Goal: Task Accomplishment & Management: Manage account settings

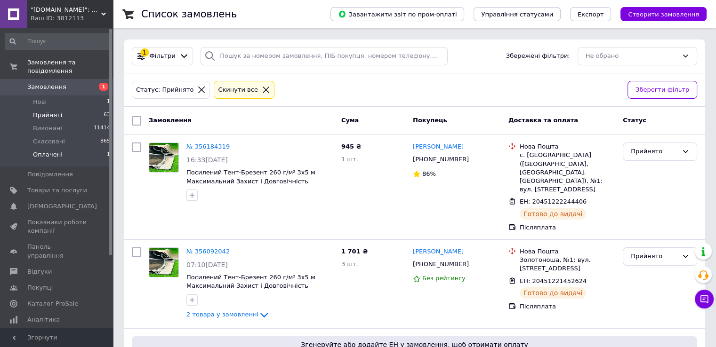
click at [58, 151] on span "Оплачені" at bounding box center [48, 155] width 30 height 8
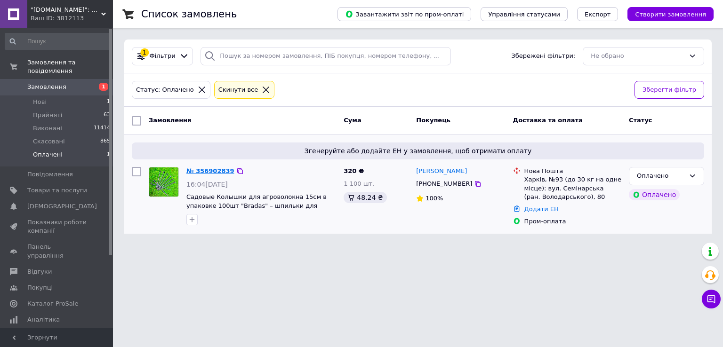
click at [208, 170] on link "№ 356902839" at bounding box center [210, 170] width 48 height 7
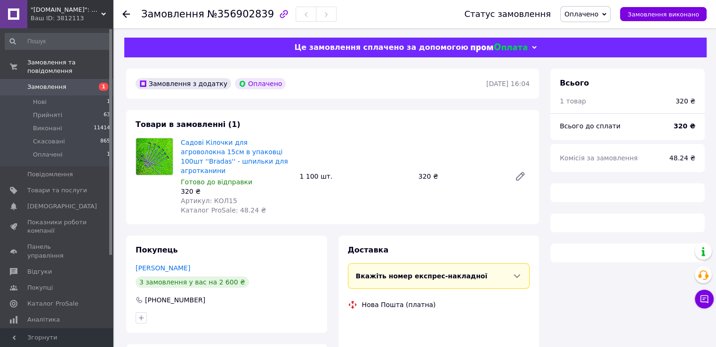
click at [598, 13] on span "Оплачено" at bounding box center [581, 14] width 34 height 8
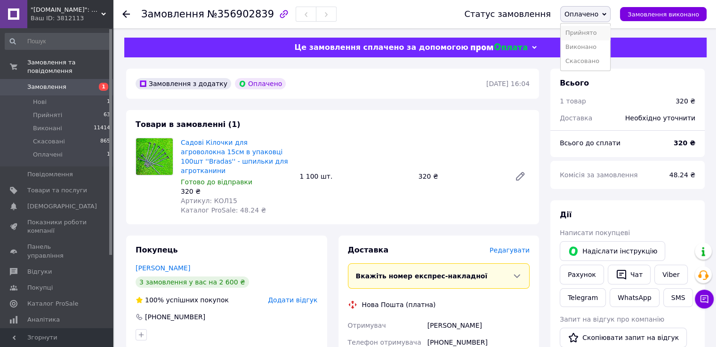
click at [588, 34] on li "Прийнято" at bounding box center [584, 33] width 49 height 14
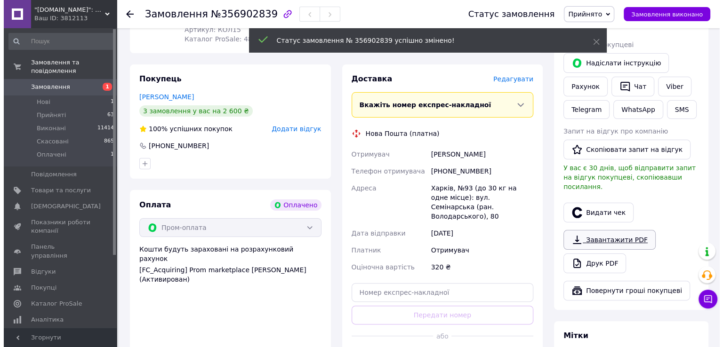
scroll to position [188, 0]
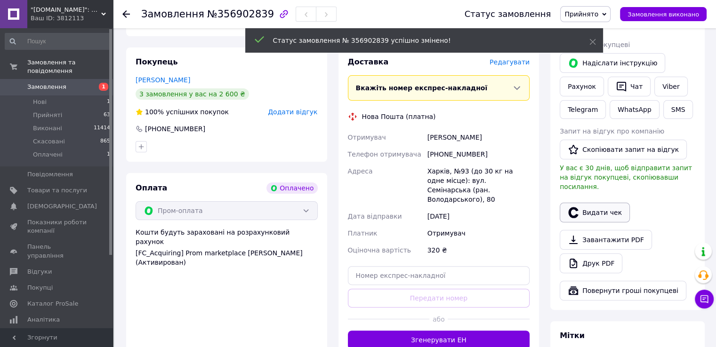
click at [585, 207] on button "Видати чек" at bounding box center [594, 213] width 70 height 20
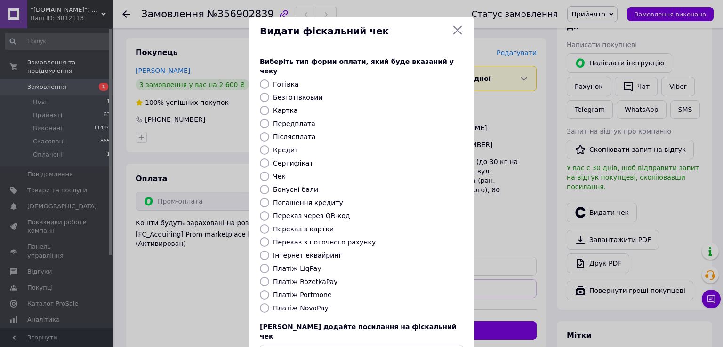
click at [303, 278] on label "Платіж RozetkaPay" at bounding box center [305, 282] width 64 height 8
click at [269, 277] on input "Платіж RozetkaPay" at bounding box center [264, 281] width 9 height 9
radio input "true"
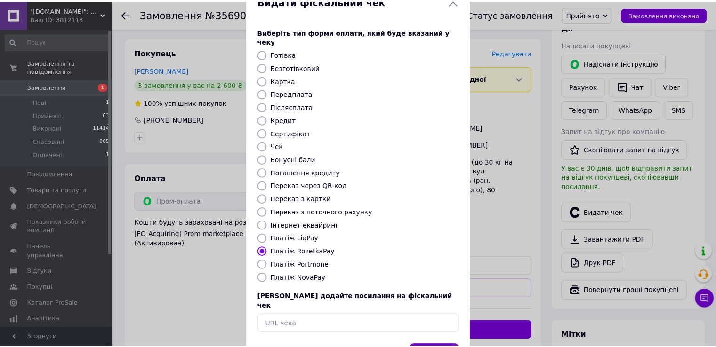
scroll to position [56, 0]
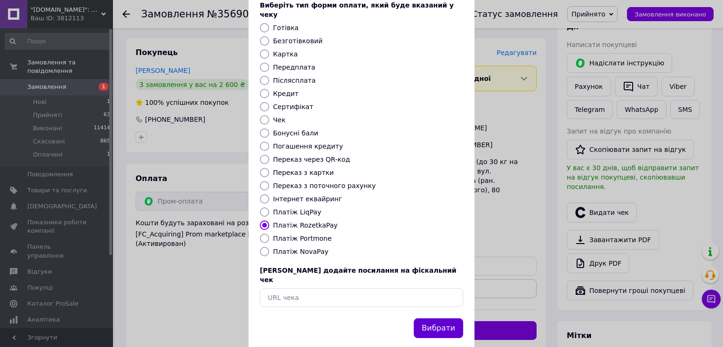
click at [431, 318] on button "Вибрати" at bounding box center [437, 328] width 49 height 20
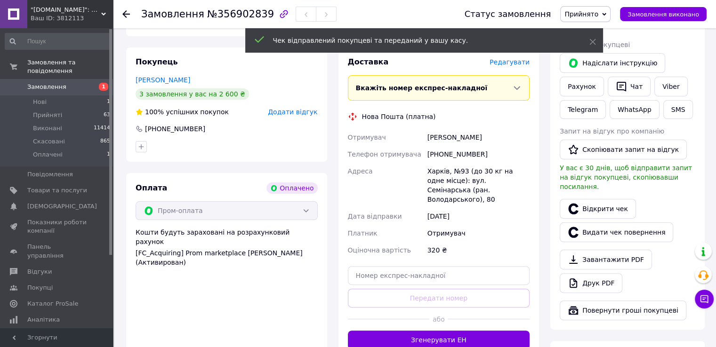
click at [437, 146] on div "[PHONE_NUMBER]" at bounding box center [478, 154] width 106 height 17
copy div "380636323088"
click at [166, 66] on div "Покупець [PERSON_NAME] 3 замовлення у вас на 2 600 ₴ 100% успішних покупок Дода…" at bounding box center [226, 105] width 201 height 114
click at [174, 76] on link "[PERSON_NAME]" at bounding box center [162, 80] width 55 height 8
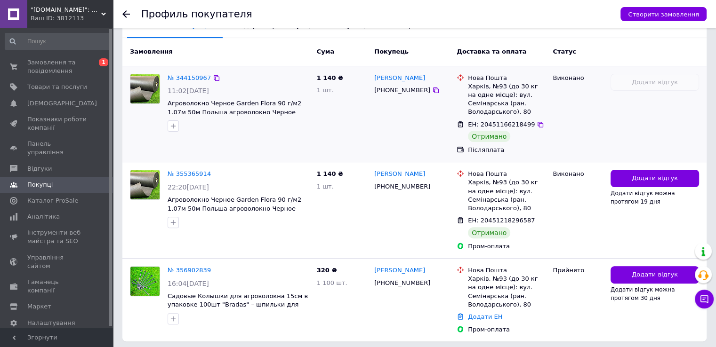
scroll to position [235, 0]
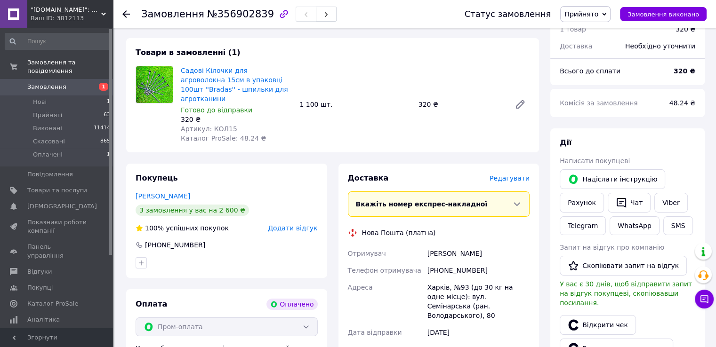
scroll to position [141, 0]
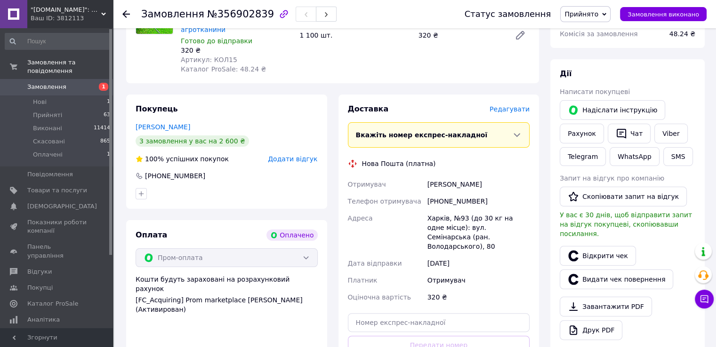
click at [467, 176] on div "[PERSON_NAME]" at bounding box center [478, 184] width 106 height 17
click at [468, 176] on div "[PERSON_NAME]" at bounding box center [478, 184] width 106 height 17
click at [469, 176] on div "[PERSON_NAME]" at bounding box center [478, 184] width 106 height 17
copy div "[PERSON_NAME]"
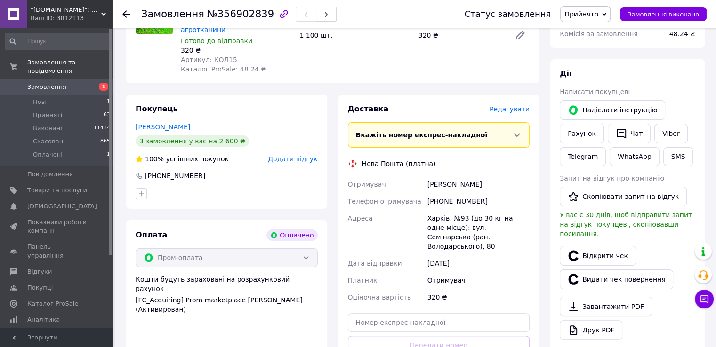
click at [484, 236] on div "Харків, №93 (до 30 кг на одне місце): вул. Семінарська (ран. Володарського), 80" at bounding box center [478, 232] width 106 height 45
click at [472, 219] on div "Харків, №93 (до 30 кг на одне місце): вул. Семінарська (ран. Володарського), 80" at bounding box center [478, 232] width 106 height 45
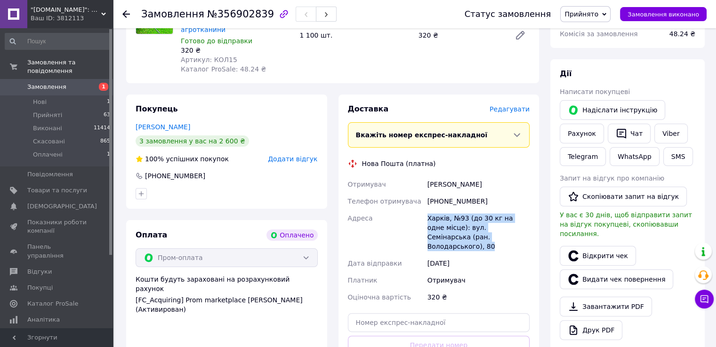
click at [472, 219] on div "Харків, №93 (до 30 кг на одне місце): вул. Семінарська (ран. Володарського), 80" at bounding box center [478, 232] width 106 height 45
copy div "Харків, №93 (до 30 кг на одне місце): вул. Семінарська (ран. Володарського), 80"
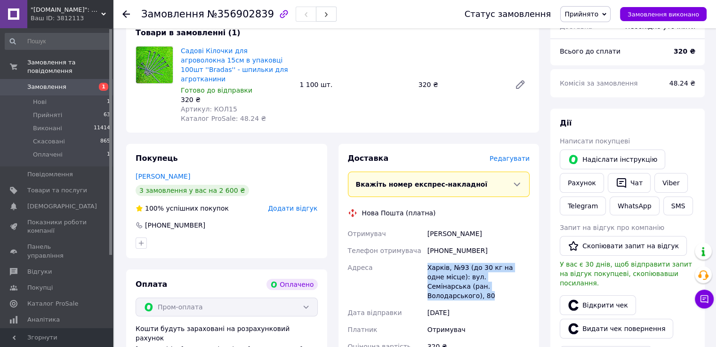
scroll to position [47, 0]
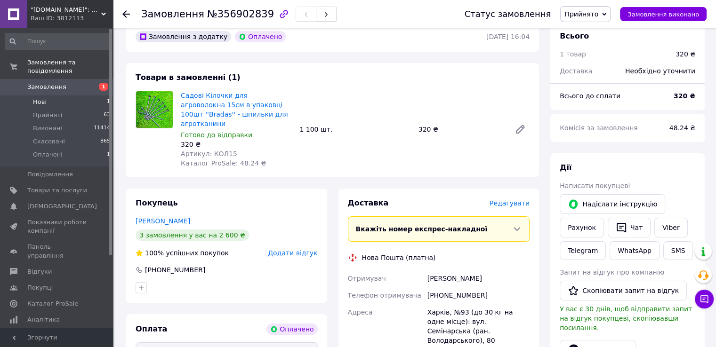
click at [58, 95] on li "Нові 1" at bounding box center [58, 101] width 116 height 13
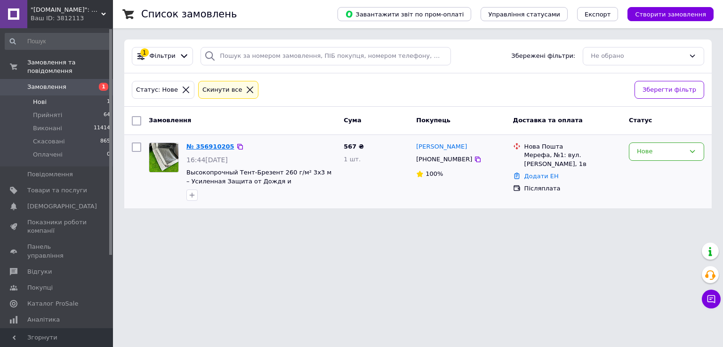
click at [226, 147] on link "№ 356910205" at bounding box center [210, 146] width 48 height 7
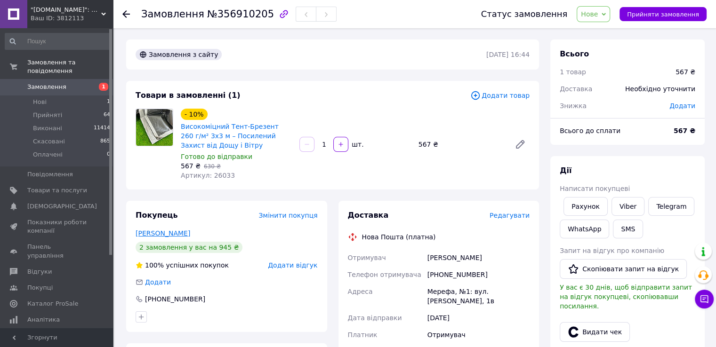
click at [175, 236] on link "[PERSON_NAME]" at bounding box center [162, 234] width 55 height 8
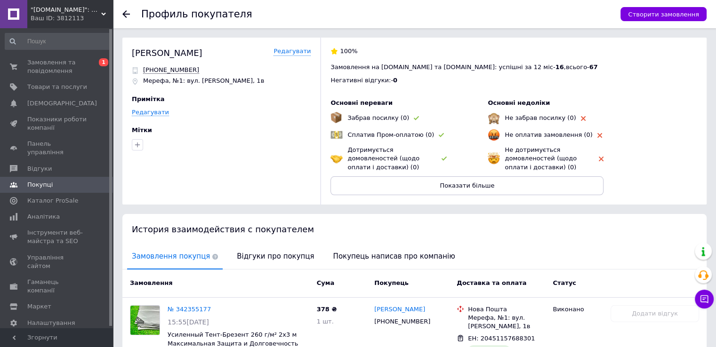
scroll to position [94, 0]
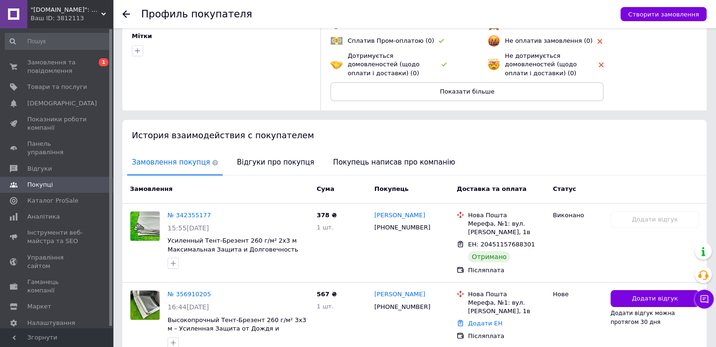
click at [127, 14] on use at bounding box center [126, 14] width 8 height 8
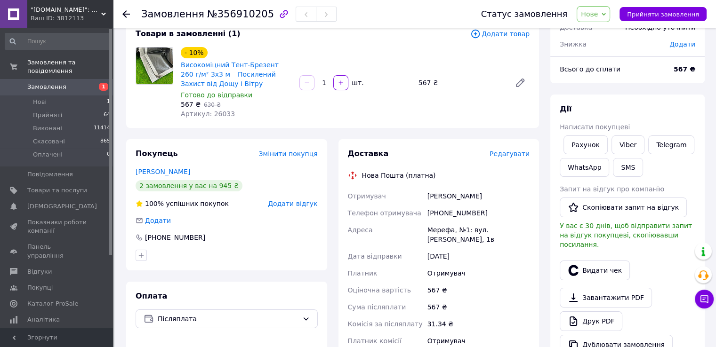
scroll to position [94, 0]
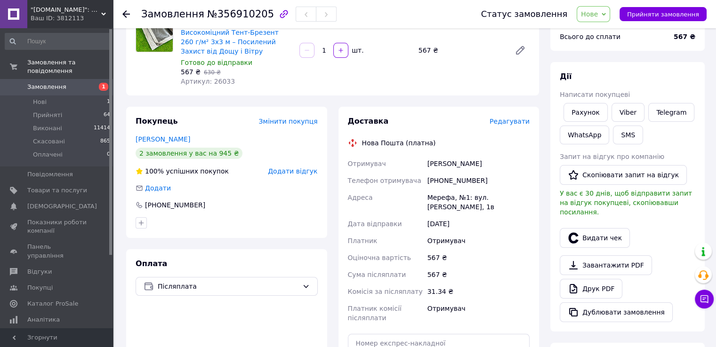
click at [597, 15] on span "Нове" at bounding box center [588, 14] width 17 height 8
click at [607, 31] on li "Прийнято" at bounding box center [598, 33] width 43 height 14
click at [459, 183] on div "[PHONE_NUMBER]" at bounding box center [478, 180] width 106 height 17
copy div "380633252571"
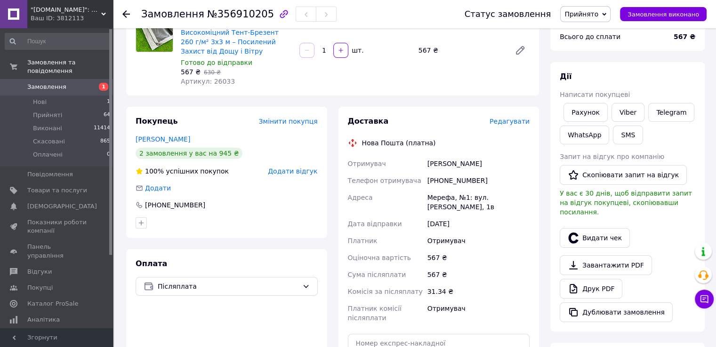
click at [441, 164] on div "[PERSON_NAME]" at bounding box center [478, 163] width 106 height 17
copy div "[PERSON_NAME]"
click at [469, 195] on div "Мерефа, №1: вул. [PERSON_NAME], 1в" at bounding box center [478, 202] width 106 height 26
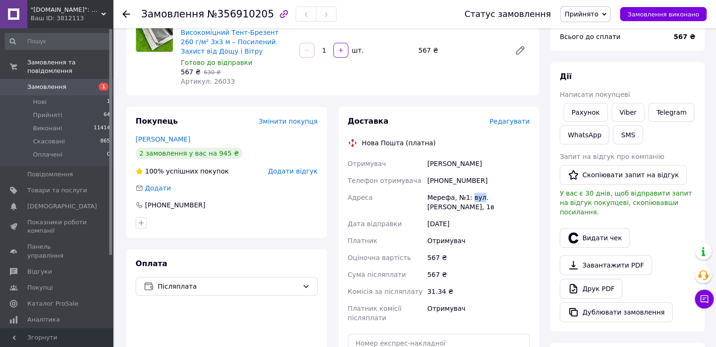
click at [469, 195] on div "Мерефа, №1: вул. [PERSON_NAME], 1в" at bounding box center [478, 202] width 106 height 26
copy div "Мерефа, №1: вул. [PERSON_NAME], 1в"
click at [683, 88] on div "[PERSON_NAME] покупцеві Рахунок Viber Telegram WhatsApp SMS Запит на відгук про…" at bounding box center [626, 197] width 135 height 251
click at [59, 109] on li "Прийняті 64" at bounding box center [58, 115] width 116 height 13
